Goal: Communication & Community: Share content

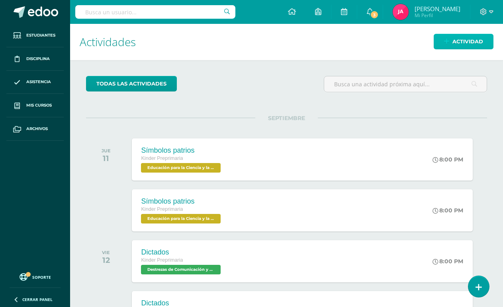
click at [457, 43] on span "Actividad" at bounding box center [467, 41] width 31 height 15
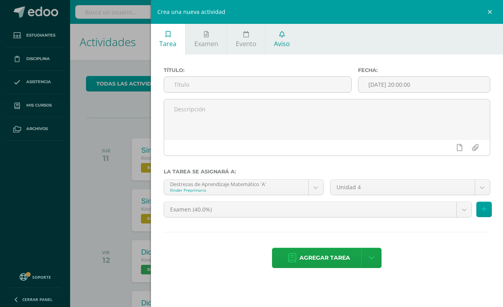
click at [284, 42] on span "Aviso" at bounding box center [282, 43] width 16 height 9
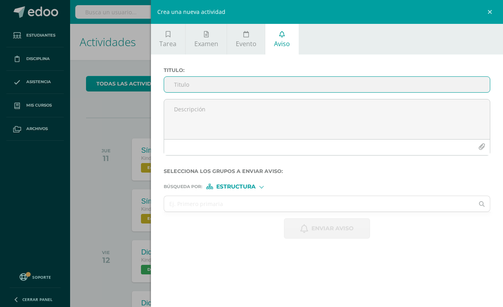
click at [274, 85] on input "Titulo :" at bounding box center [327, 85] width 326 height 16
type input "D"
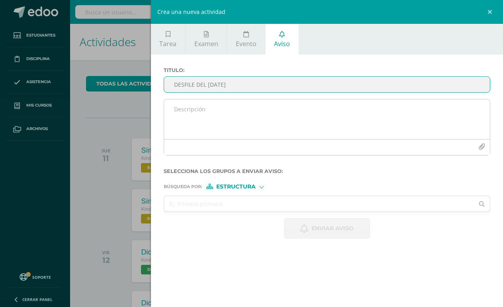
type input "DESFILE DEL [DATE]"
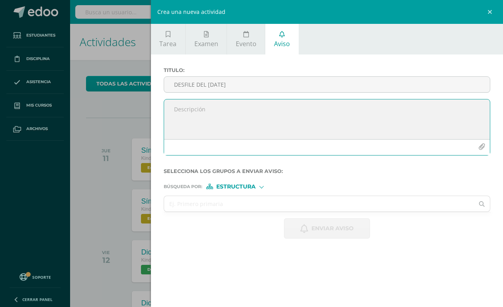
click at [230, 117] on textarea at bounding box center [327, 120] width 326 height 40
type textarea "D"
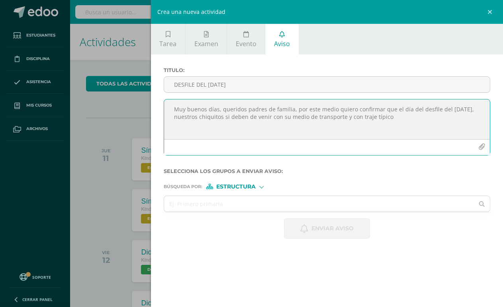
click at [263, 118] on textarea "Muy buenos días, queridos padres de familia, por este medio quiero confirmar qu…" at bounding box center [327, 120] width 326 height 40
click at [430, 117] on textarea "Muy buenos días, queridos padres de familia, por este medio quiero confirmar qu…" at bounding box center [327, 120] width 326 height 40
drag, startPoint x: 253, startPoint y: 126, endPoint x: 217, endPoint y: 125, distance: 35.4
click at [217, 125] on textarea "Muy buenos días, queridos padres de familia, por este medio quiero confirmar qu…" at bounding box center [327, 120] width 326 height 40
paste textarea "ha excepción"
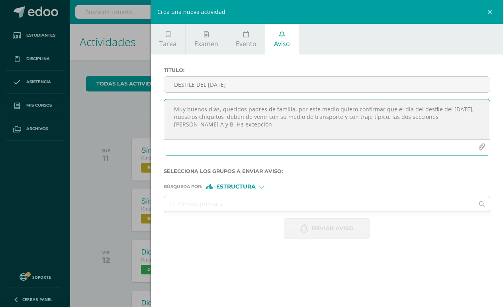
click at [272, 131] on textarea "Muy buenos días, queridos padres de familia, por este medio quiero confirmar qu…" at bounding box center [327, 120] width 326 height 40
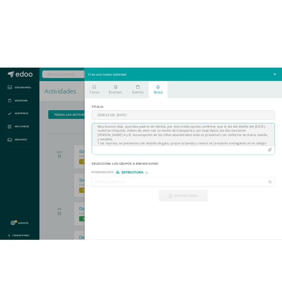
scroll to position [12, 0]
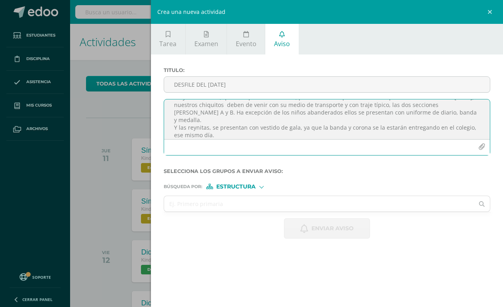
drag, startPoint x: 196, startPoint y: 125, endPoint x: 391, endPoint y: 183, distance: 203.4
click at [391, 183] on div "Búsqueda por : Estructura Estructura Persona" at bounding box center [327, 184] width 326 height 12
drag, startPoint x: 208, startPoint y: 129, endPoint x: 197, endPoint y: 129, distance: 11.1
click at [197, 129] on textarea "Muy buenos días, queridos padres de familia, por este medio quiero confirmar qu…" at bounding box center [327, 120] width 326 height 40
click at [254, 120] on textarea "Muy buenos días, queridos padres de familia, por este medio quiero confirmar qu…" at bounding box center [327, 120] width 326 height 40
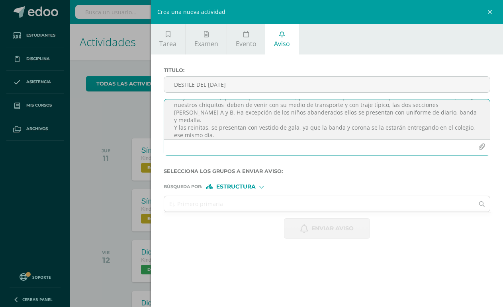
click at [254, 127] on textarea "Muy buenos días, queridos padres de familia, por este medio quiero confirmar qu…" at bounding box center [327, 120] width 326 height 40
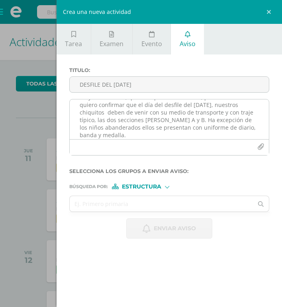
click at [149, 135] on textarea "Muy buenos días, queridos padres de familia, por este medio quiero confirmar qu…" at bounding box center [169, 120] width 199 height 40
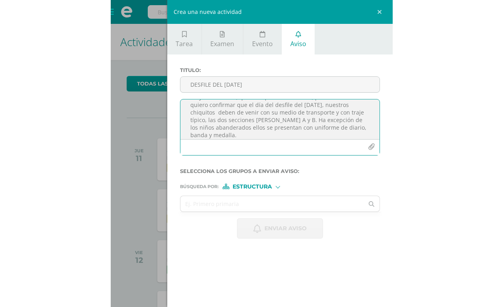
scroll to position [33, 0]
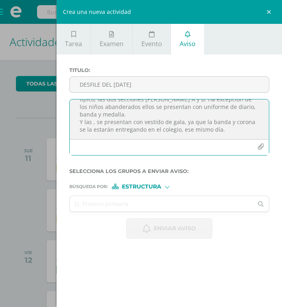
click at [92, 123] on textarea "Muy buenos días, queridos padres de familia, por este medio quiero confirmar qu…" at bounding box center [169, 120] width 199 height 40
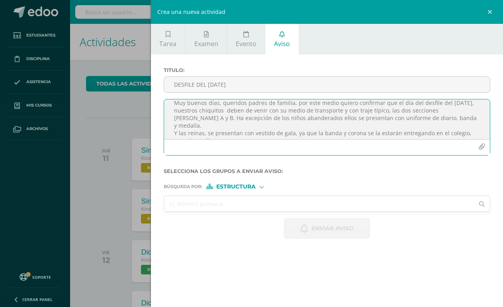
scroll to position [0, 0]
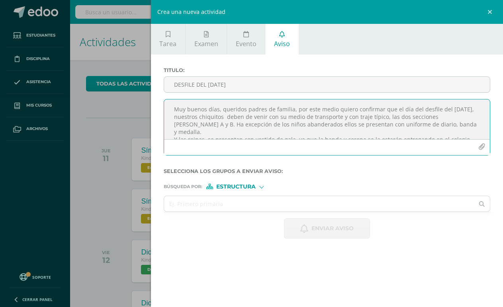
click at [218, 125] on textarea "Muy buenos días, queridos padres de familia, por este medio quiero confirmar qu…" at bounding box center [327, 120] width 326 height 40
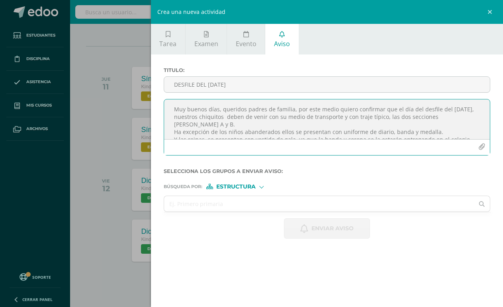
scroll to position [18, 0]
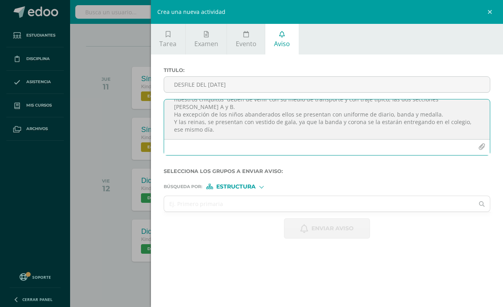
click at [257, 129] on textarea "Muy buenos días, queridos padres de familia, por este medio quiero confirmar qu…" at bounding box center [327, 120] width 326 height 40
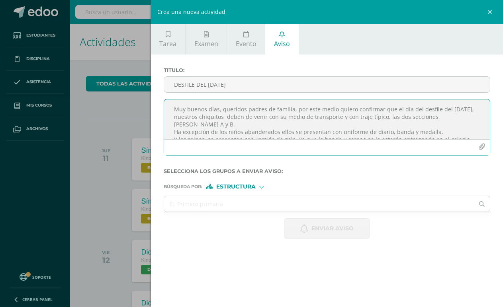
scroll to position [25, 0]
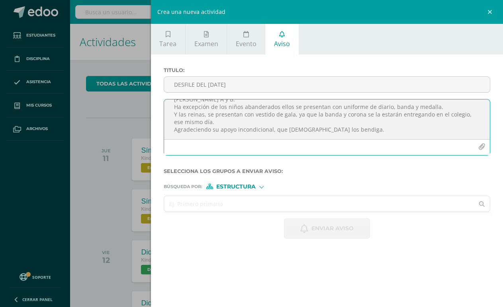
type textarea "Muy buenos días, queridos padres de familia, por este medio quiero confirmar qu…"
click at [204, 202] on input "text" at bounding box center [319, 204] width 310 height 16
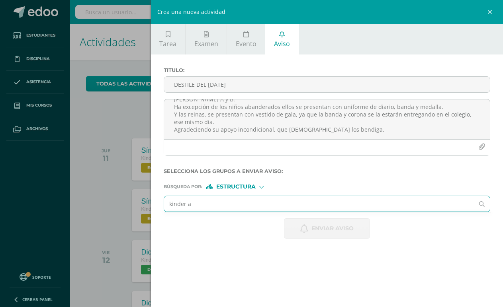
type input "kinder a"
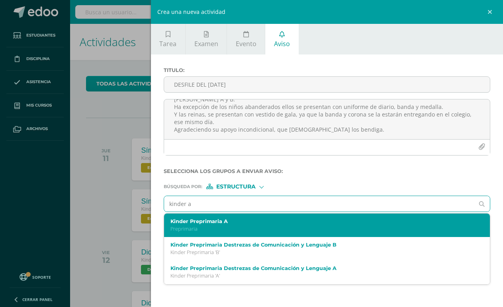
click at [212, 227] on p "Preprimaria" at bounding box center [319, 229] width 299 height 7
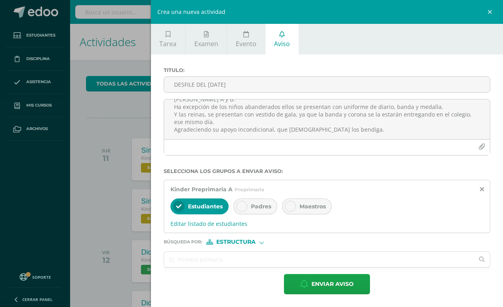
click at [252, 208] on span "Padres" at bounding box center [261, 206] width 20 height 7
click at [204, 260] on input "text" at bounding box center [319, 260] width 310 height 16
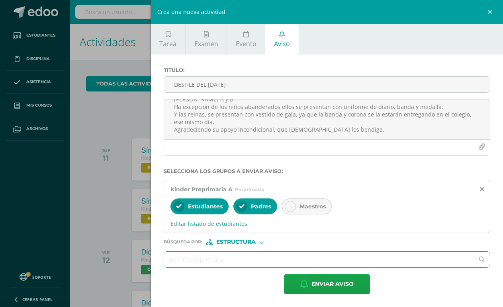
type input "d"
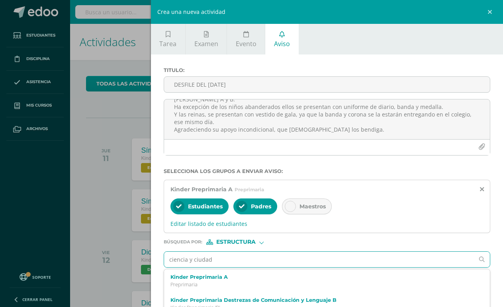
type input "ciencia y ciudada"
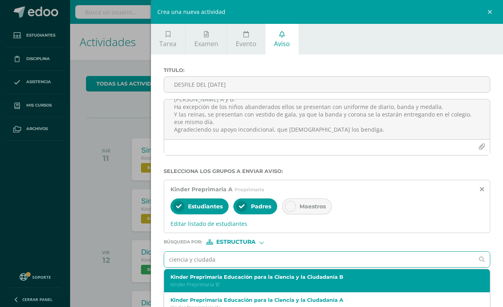
click at [272, 279] on label "Kinder Preprimaria Educación para la Ciencia y la Ciudadanía B" at bounding box center [319, 277] width 299 height 6
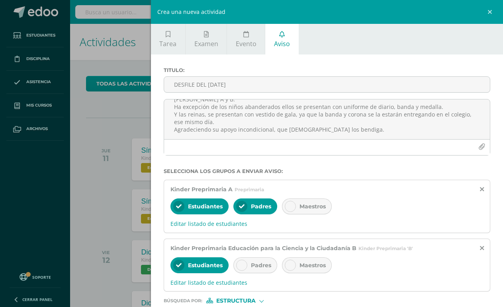
click at [247, 266] on div at bounding box center [241, 265] width 11 height 11
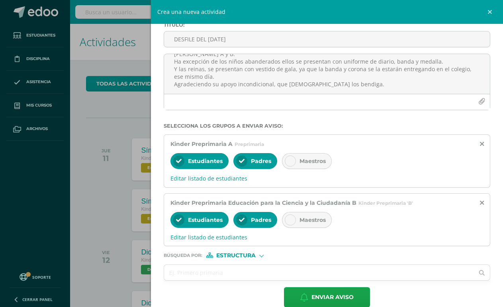
scroll to position [59, 0]
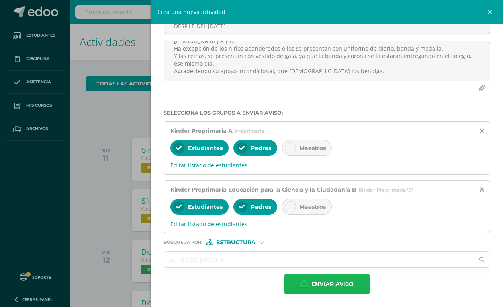
click at [289, 291] on button "Enviar aviso" at bounding box center [327, 284] width 86 height 20
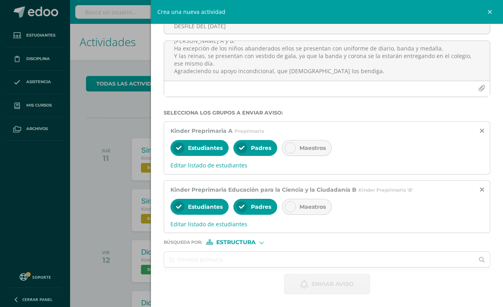
scroll to position [0, 0]
